Goal: Find specific page/section: Find specific page/section

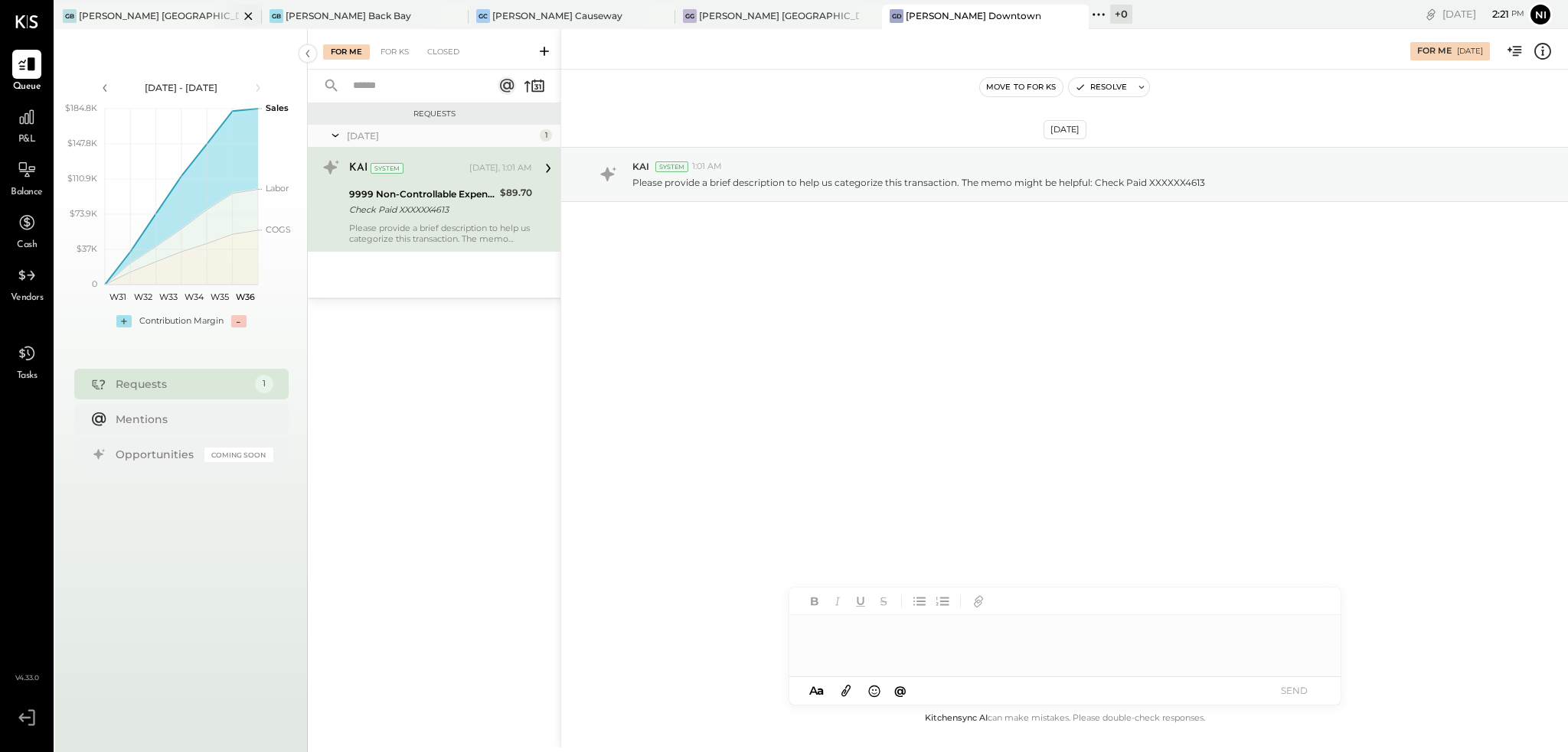
click at [157, 23] on div "GB [PERSON_NAME] [GEOGRAPHIC_DATA]" at bounding box center [158, 16] width 207 height 24
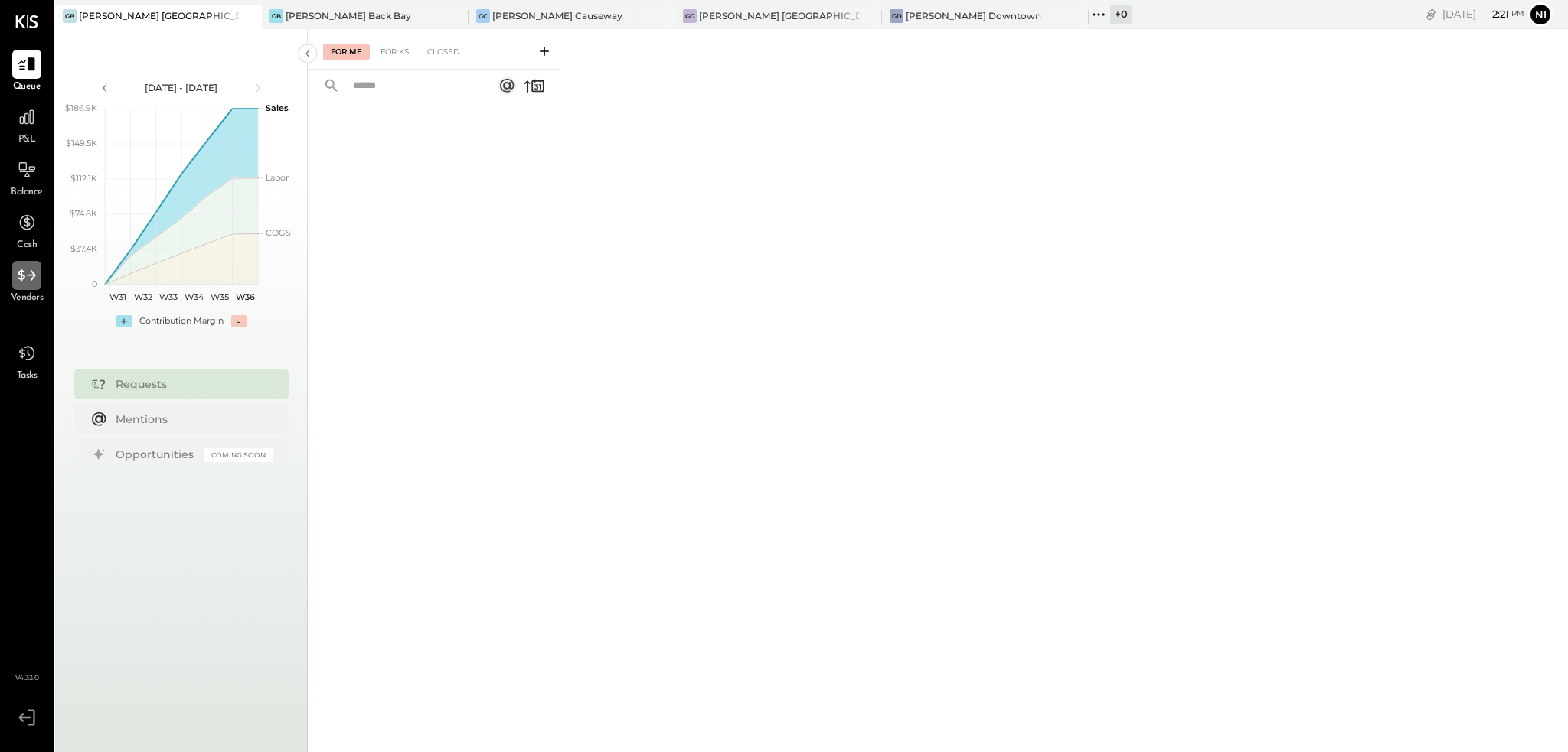
click at [24, 277] on icon at bounding box center [26, 274] width 17 height 11
